Goal: Obtain resource: Obtain resource

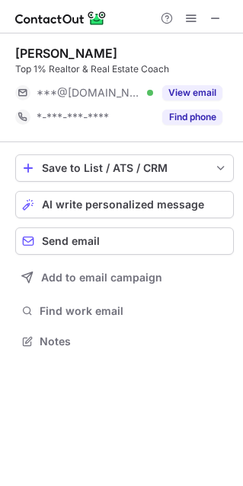
scroll to position [331, 243]
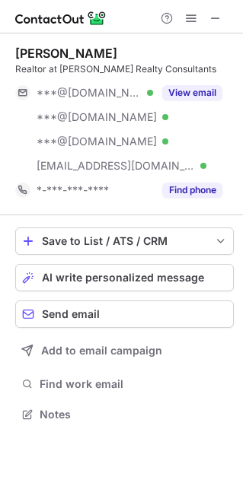
scroll to position [404, 243]
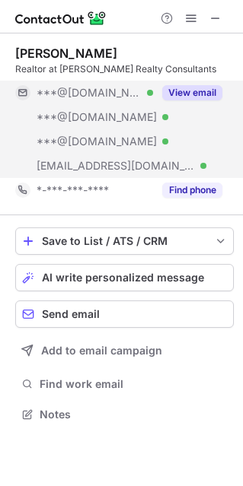
click at [189, 91] on button "View email" at bounding box center [192, 92] width 60 height 15
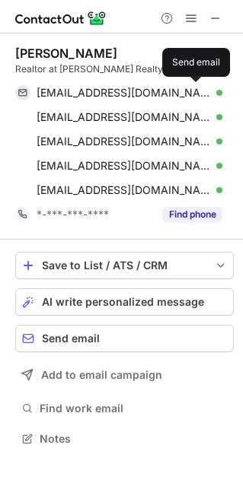
scroll to position [428, 243]
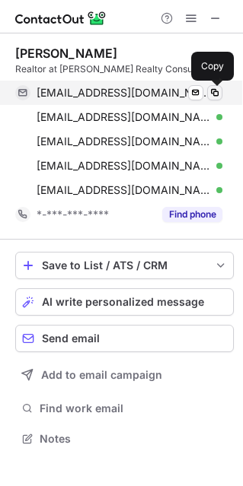
click at [212, 89] on span at bounding box center [215, 93] width 12 height 12
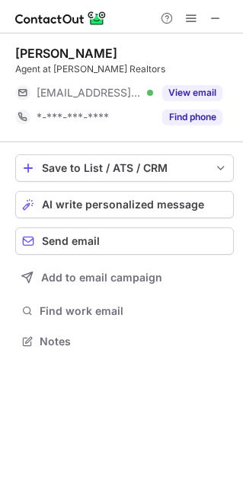
scroll to position [331, 243]
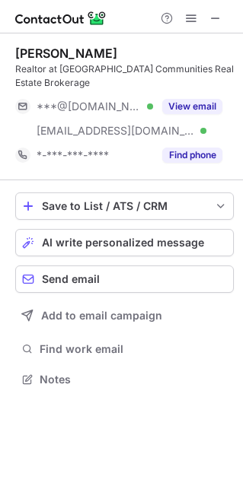
scroll to position [368, 243]
